Goal: Find specific page/section: Find specific page/section

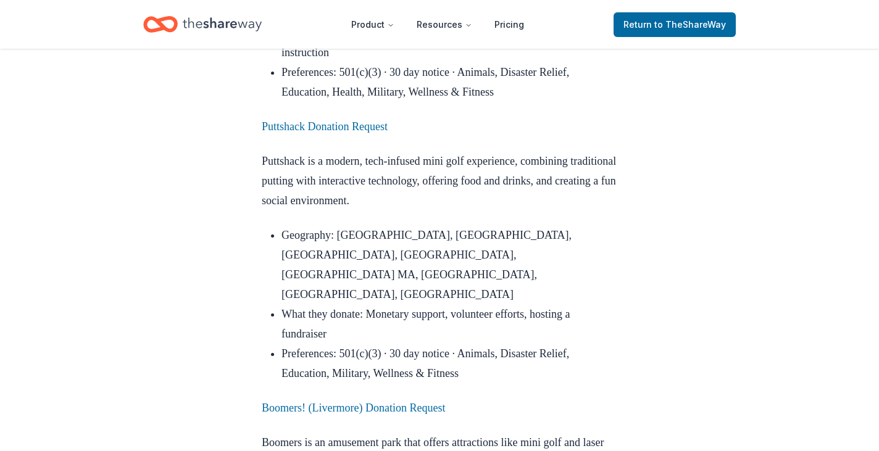
scroll to position [1273, 0]
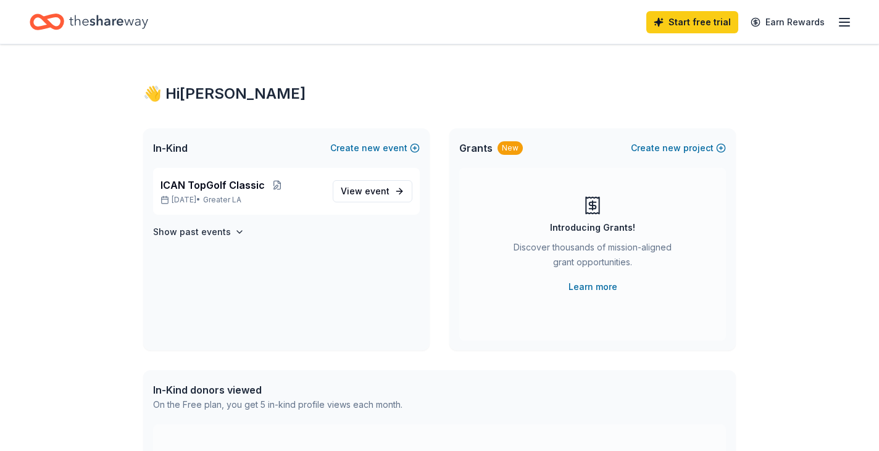
click at [844, 21] on icon "button" at bounding box center [844, 22] width 15 height 15
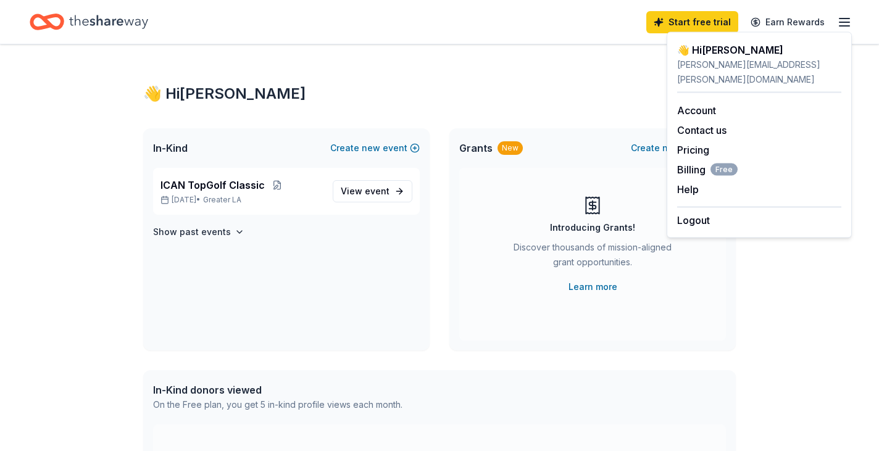
click at [809, 311] on div "👋 Hi [PERSON_NAME] In-Kind Create new event ICAN TopGolf Classic [DATE] • Great…" at bounding box center [439, 392] width 879 height 696
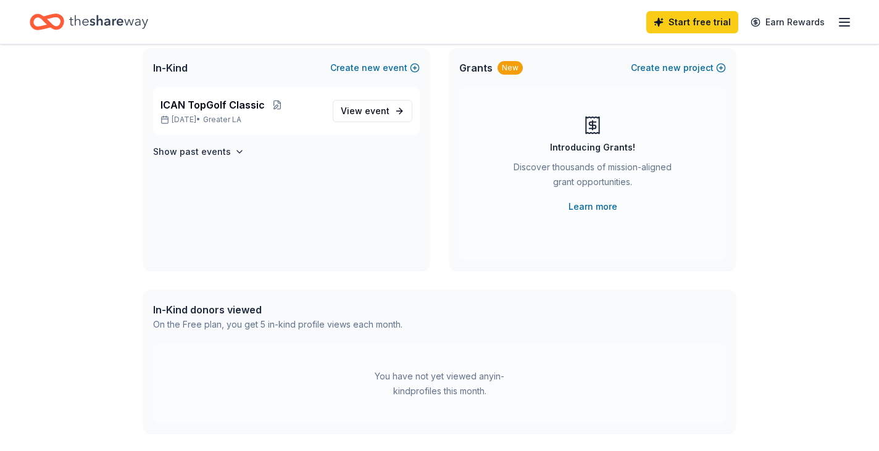
scroll to position [367, 0]
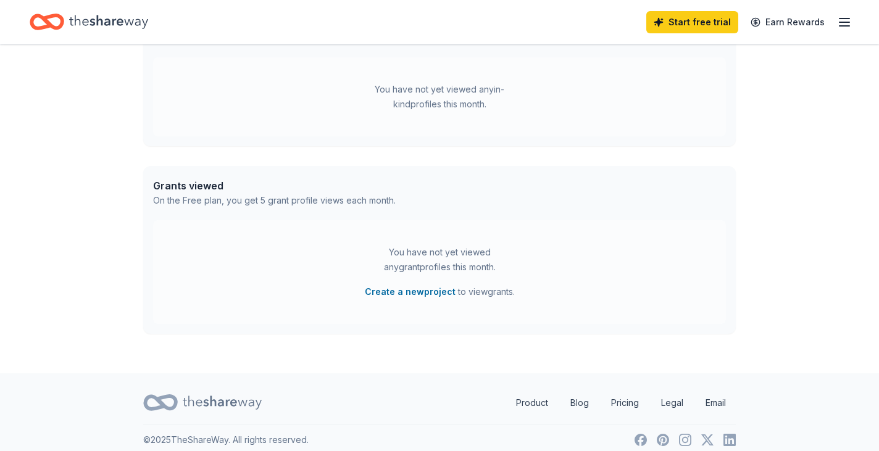
click at [141, 20] on icon "Home" at bounding box center [108, 21] width 79 height 25
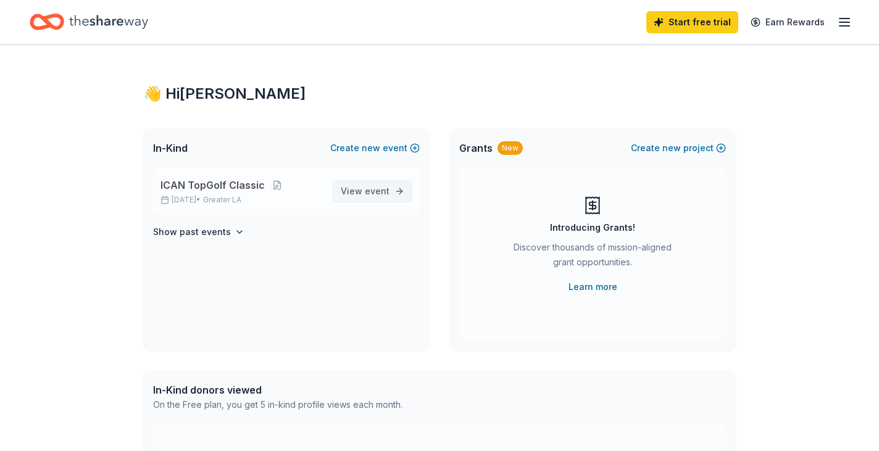
click at [360, 191] on span "View event" at bounding box center [365, 191] width 49 height 15
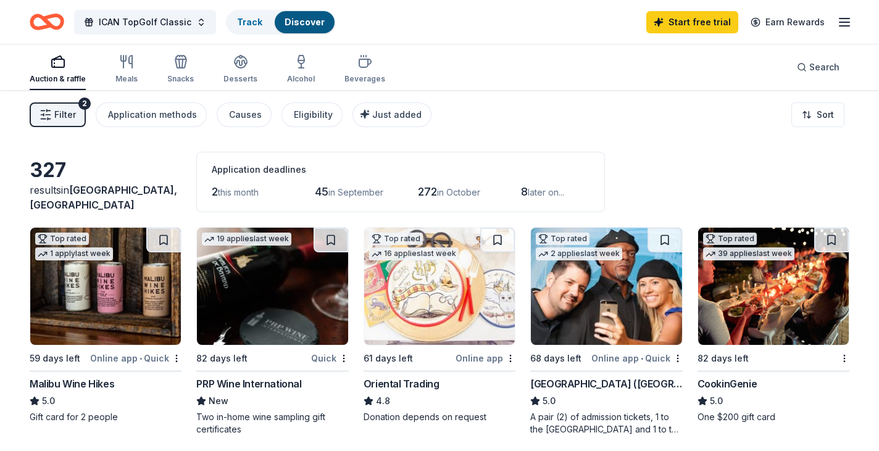
click at [52, 115] on button "Filter 2" at bounding box center [58, 114] width 56 height 25
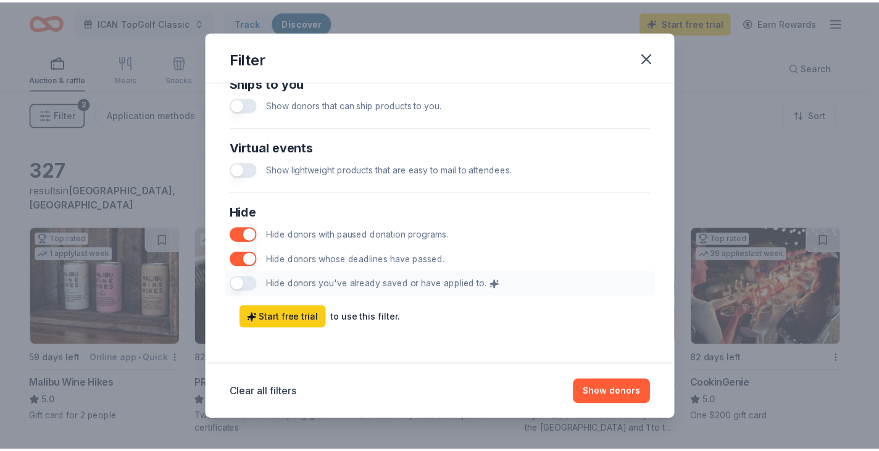
scroll to position [613, 0]
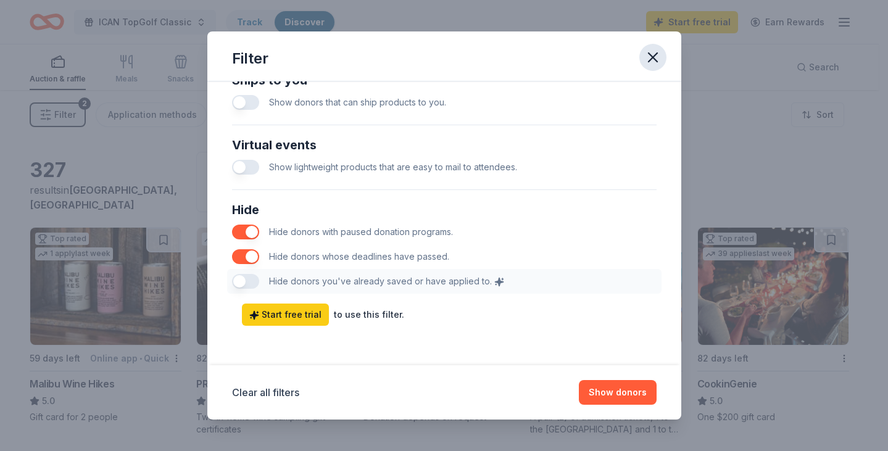
click at [655, 53] on icon "button" at bounding box center [652, 57] width 17 height 17
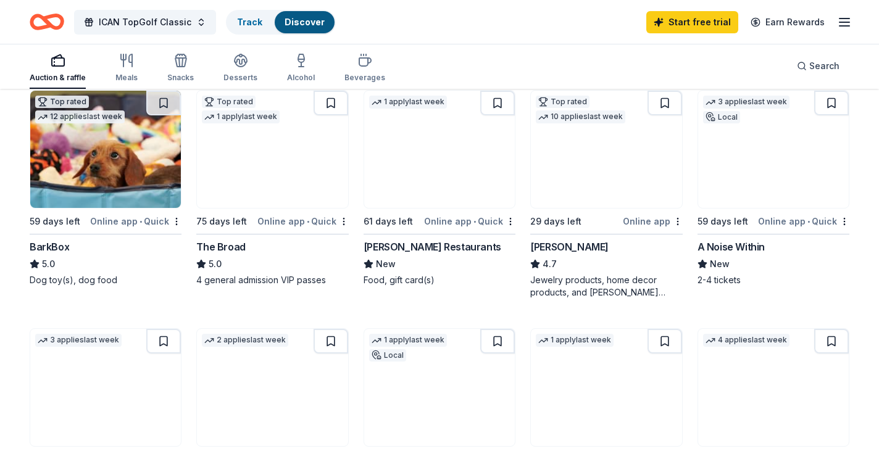
scroll to position [381, 0]
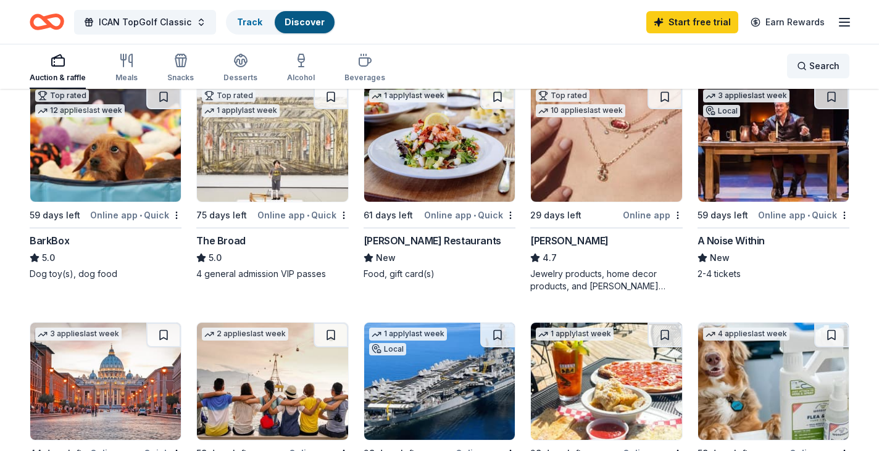
click at [822, 62] on span "Search" at bounding box center [824, 66] width 30 height 15
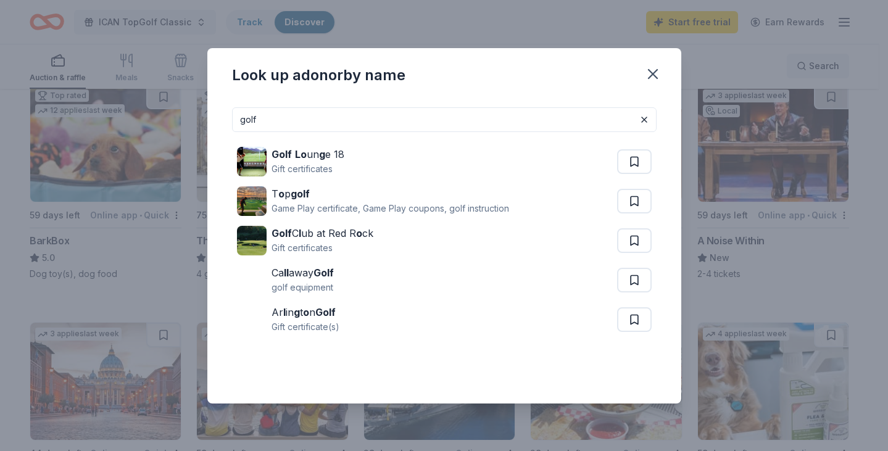
type input "golf"
click at [648, 73] on icon "button" at bounding box center [652, 73] width 17 height 17
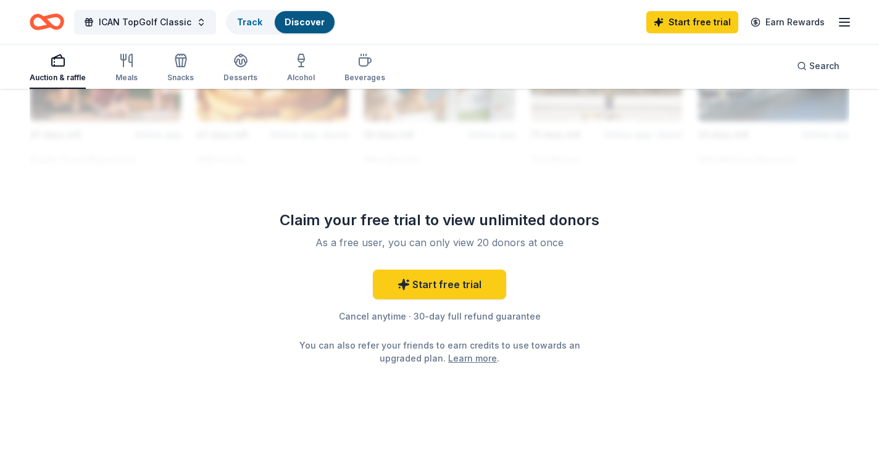
scroll to position [1223, 0]
